Goal: Book appointment/travel/reservation

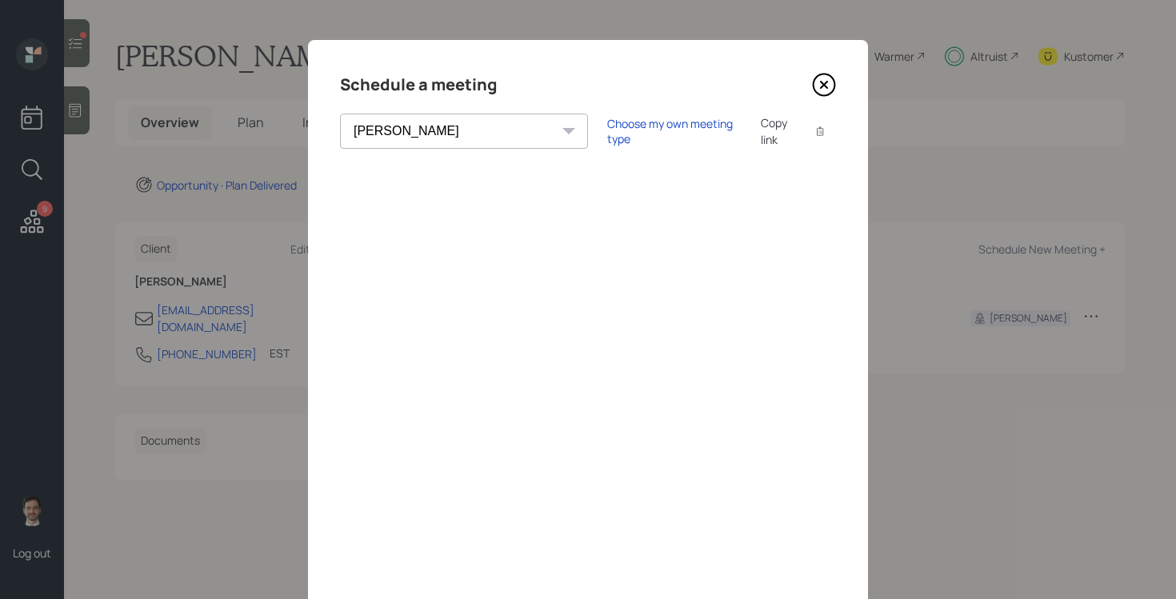
select select "ef6b64e1-8f62-4a74-b865-a7df4b35b836"
